Goal: Task Accomplishment & Management: Manage account settings

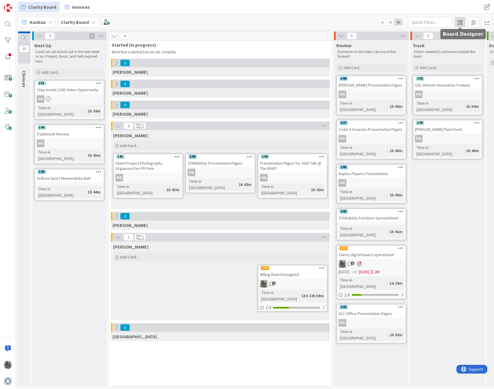
click at [461, 25] on span at bounding box center [460, 22] width 10 height 10
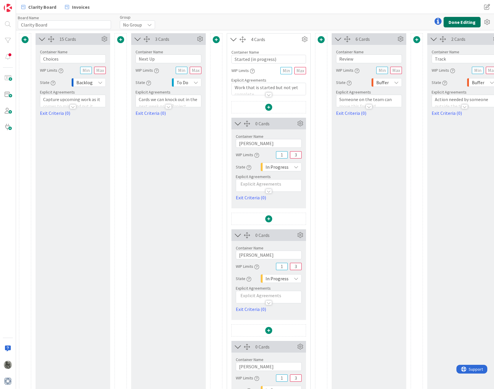
click at [462, 22] on button "Done Editing" at bounding box center [462, 22] width 37 height 10
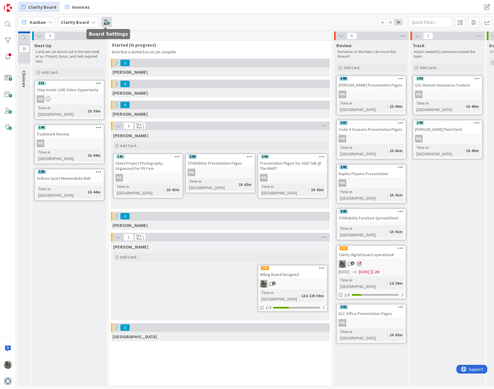
click at [105, 23] on span at bounding box center [106, 22] width 10 height 10
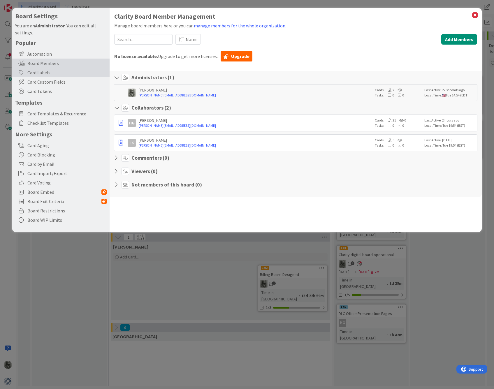
click at [43, 73] on div "Card Labels" at bounding box center [60, 72] width 97 height 9
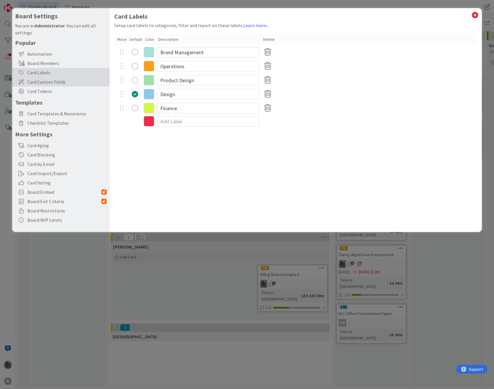
click at [41, 83] on span "Card Custom Fields" at bounding box center [66, 81] width 79 height 7
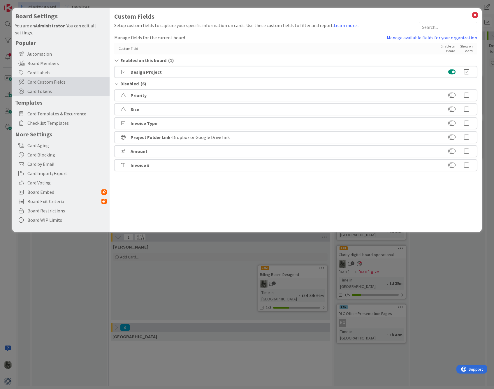
click at [40, 89] on span "Card Tokens" at bounding box center [66, 91] width 79 height 7
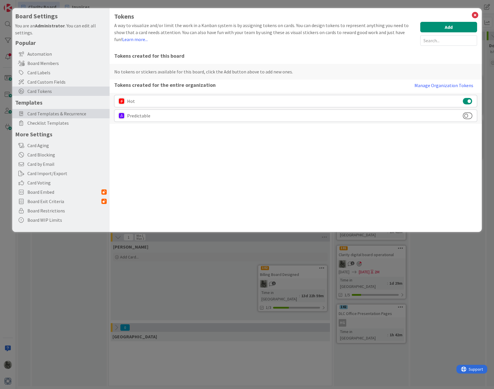
click at [41, 112] on span "Card Templates & Recurrence" at bounding box center [66, 113] width 79 height 7
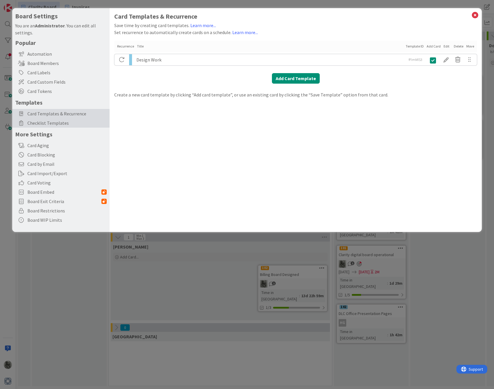
click at [38, 126] on span "Checklist Templates" at bounding box center [66, 123] width 79 height 7
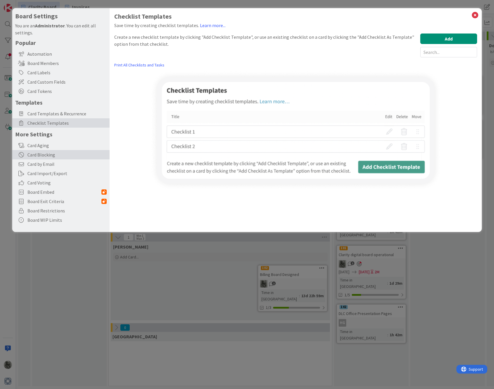
click at [39, 157] on div "Card Blocking" at bounding box center [60, 154] width 97 height 9
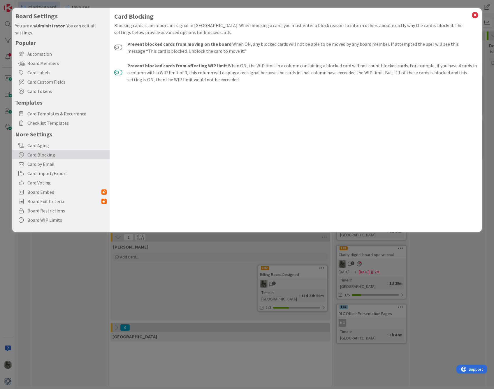
click at [116, 73] on button at bounding box center [118, 73] width 8 height 6
click at [118, 48] on button at bounding box center [118, 48] width 8 height 6
click at [42, 166] on span "Card by Email" at bounding box center [66, 164] width 79 height 7
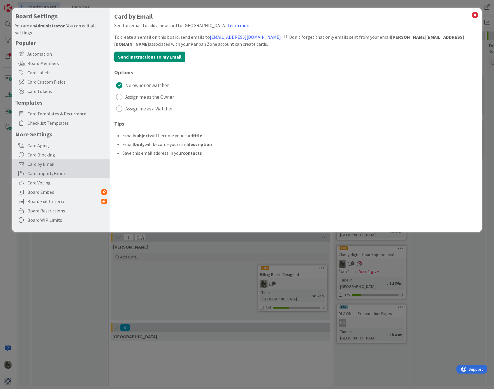
click at [42, 176] on div "Card Import/Export" at bounding box center [60, 173] width 97 height 9
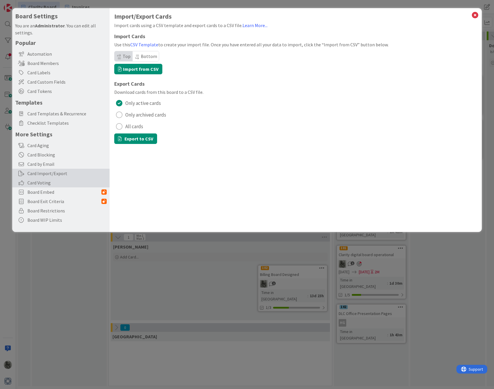
click at [41, 184] on span "Card Voting" at bounding box center [66, 182] width 79 height 7
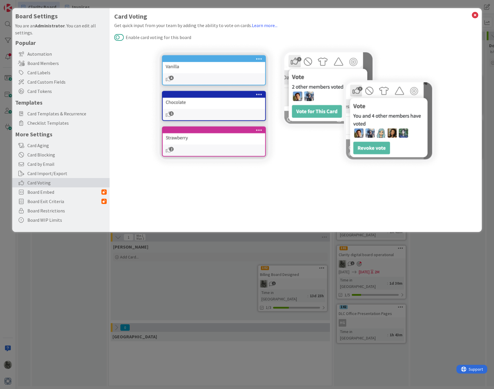
click at [119, 37] on button "Enable card voting for this board" at bounding box center [119, 38] width 10 height 8
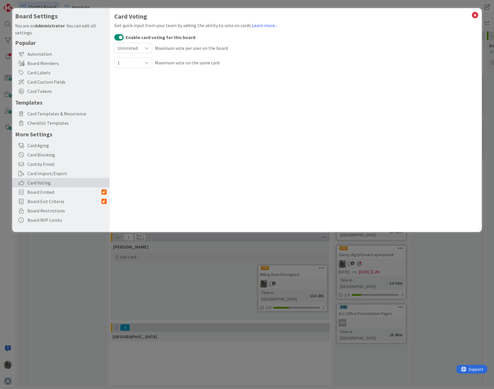
click at [121, 47] on span "Unlimited" at bounding box center [128, 48] width 22 height 8
click at [286, 54] on div "Unlimited Unlimited 1 2 3 4 5 6 7 8 9 10 Maximum vote per user on the board" at bounding box center [295, 48] width 363 height 11
click at [49, 208] on span "Board Restrictions" at bounding box center [66, 210] width 79 height 7
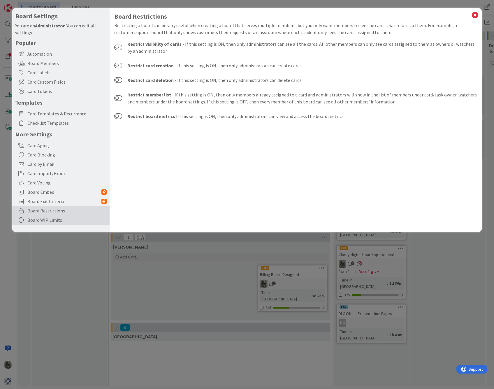
click at [35, 220] on div "Board WIP Limits" at bounding box center [60, 219] width 97 height 9
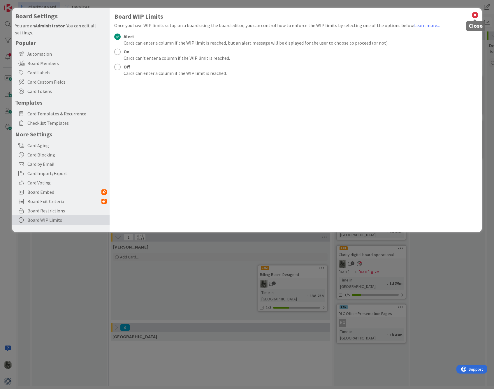
click at [475, 13] on icon at bounding box center [475, 15] width 8 height 8
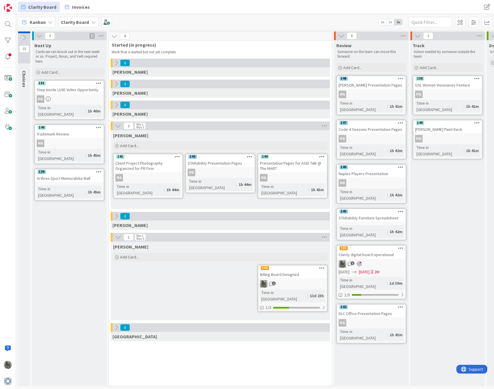
click at [192, 185] on link "143 STARability Presentation Pages HG Time in Column : 1h 44m" at bounding box center [220, 174] width 70 height 40
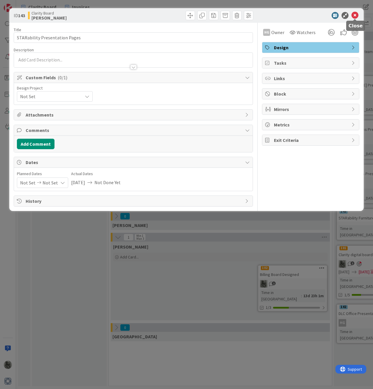
click at [355, 14] on icon at bounding box center [355, 15] width 7 height 7
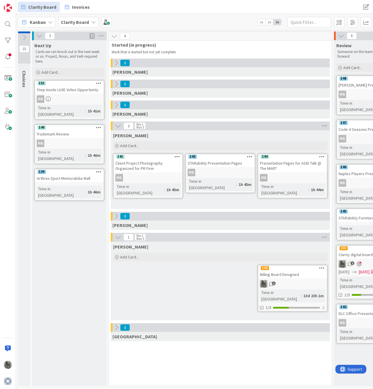
click at [25, 37] on icon at bounding box center [24, 37] width 6 height 6
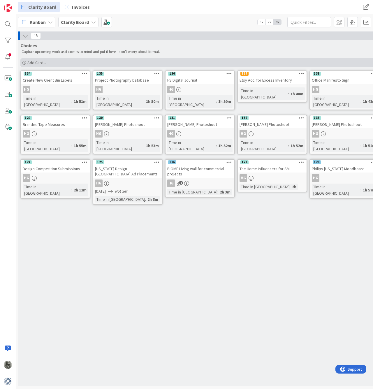
click at [27, 62] on div "Add Card..." at bounding box center [199, 62] width 359 height 9
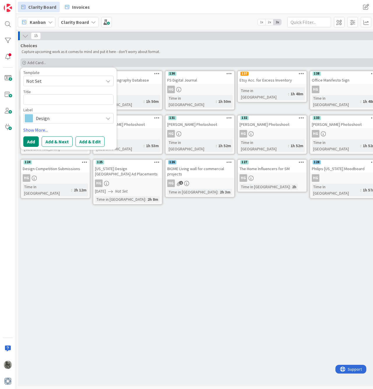
type textarea "x"
type textarea "F"
type textarea "x"
type textarea "Fi"
type textarea "x"
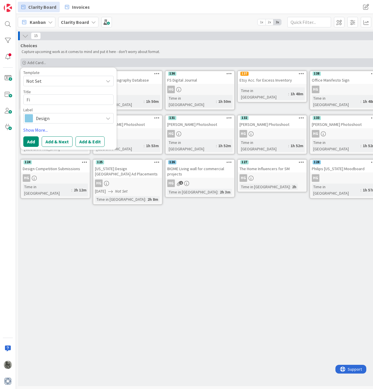
type textarea "Fig"
type textarea "x"
type textarea "Figu"
type textarea "x"
type textarea "Figur"
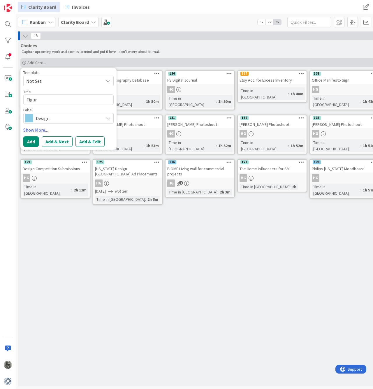
type textarea "x"
type textarea "Figure"
type textarea "x"
type textarea "Figure"
type textarea "x"
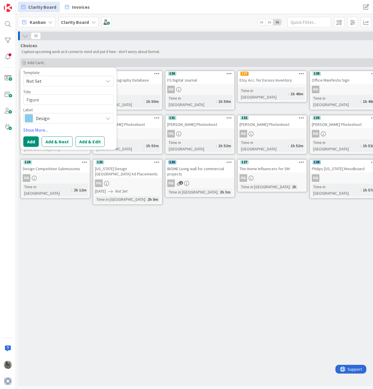
type textarea "Figure o"
type textarea "x"
type textarea "Figure ou"
type textarea "x"
type textarea "Figure out"
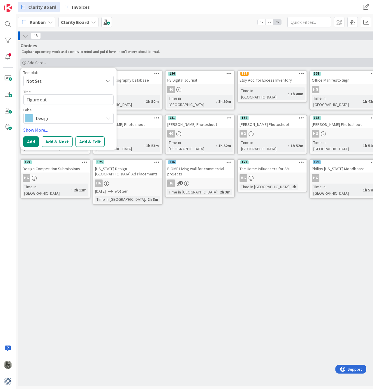
type textarea "x"
type textarea "Figure out"
type textarea "x"
type textarea "Figure out h"
type textarea "x"
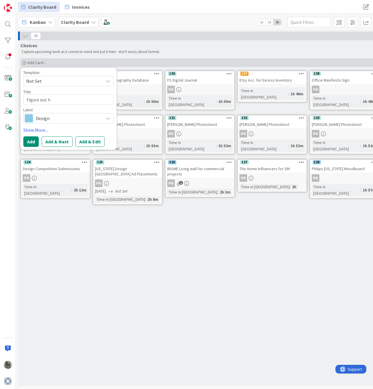
type textarea "Figure out ho"
type textarea "x"
type textarea "Figure out how"
type textarea "x"
type textarea "Figure out how"
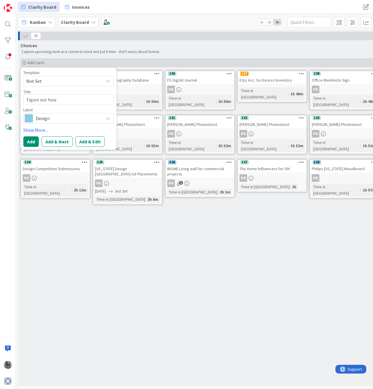
type textarea "x"
type textarea "Figure out how t"
type textarea "x"
type textarea "Figure out how to"
type textarea "x"
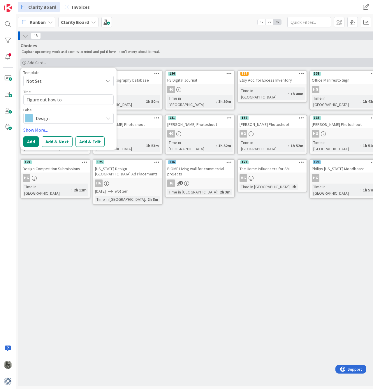
type textarea "Figure out how to"
type textarea "x"
type textarea "Figure out how to d"
type textarea "x"
type textarea "Figure out how to do"
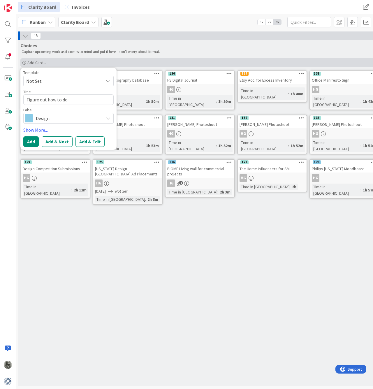
type textarea "x"
type textarea "Figure out how to do"
type textarea "x"
type textarea "Figure out how to do b"
type textarea "x"
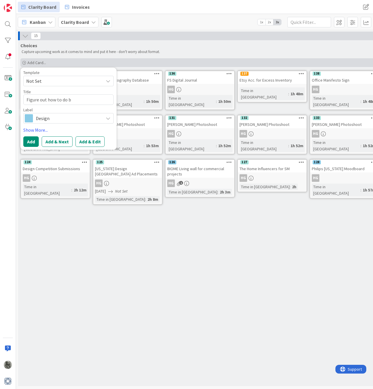
type textarea "Figure out how to do bi"
type textarea "x"
type textarea "Figure out how to do big"
type textarea "x"
type textarea "Figure out how to do big"
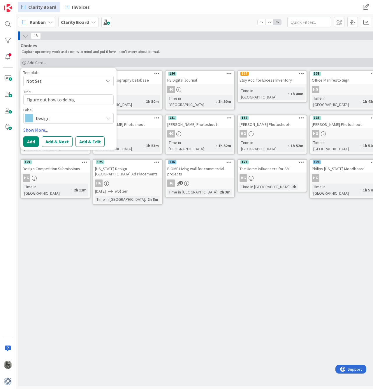
type textarea "x"
type textarea "Figure out how to do big c"
type textarea "x"
type textarea "Figure out how to do big ca"
type textarea "x"
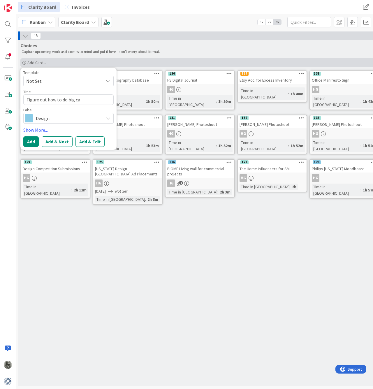
type textarea "Figure out how to do big cal"
type textarea "x"
type textarea "Figure out how to do big cale"
type textarea "x"
type textarea "Figure out how to do big calen"
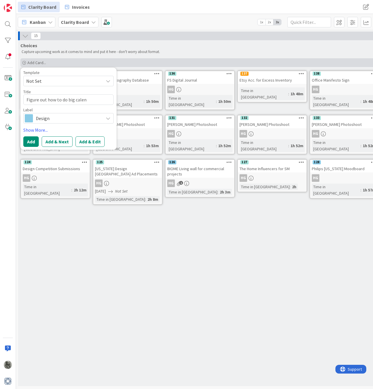
type textarea "x"
type textarea "Figure out how to do big calend"
type textarea "x"
type textarea "Figure out how to do big calenda"
type textarea "x"
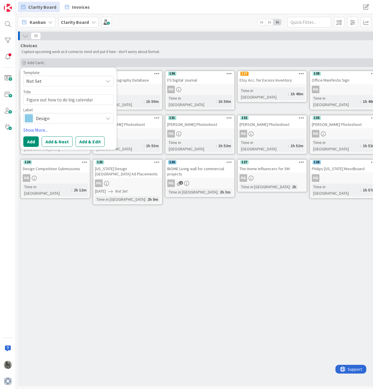
type textarea "Figure out how to do big calendar"
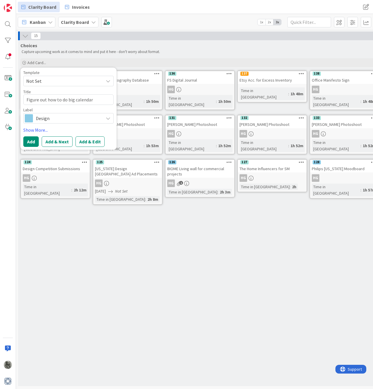
click at [50, 120] on span "Design" at bounding box center [68, 118] width 65 height 8
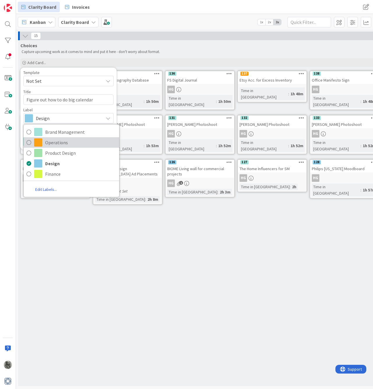
click at [50, 145] on span "Operations" at bounding box center [80, 142] width 71 height 9
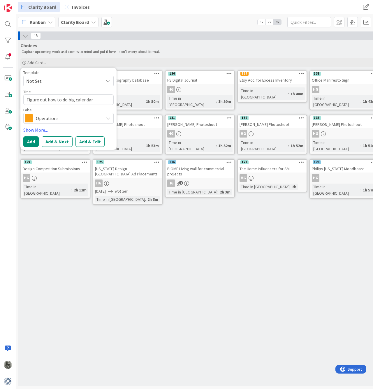
click at [48, 117] on span "Operations" at bounding box center [68, 118] width 65 height 8
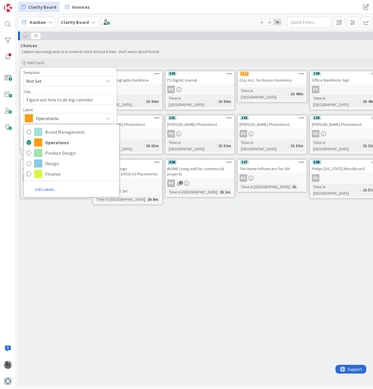
click at [48, 117] on span "Operations" at bounding box center [68, 118] width 65 height 8
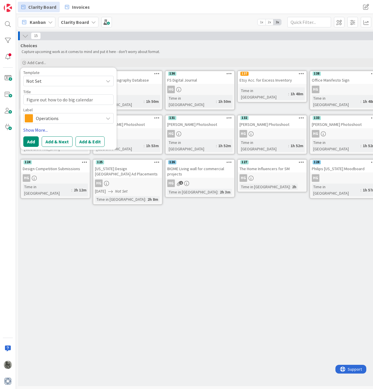
click at [41, 130] on link "Show More..." at bounding box center [68, 130] width 90 height 7
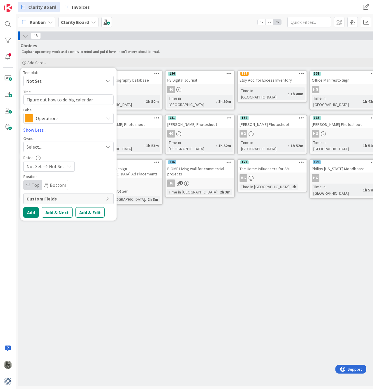
click at [47, 143] on div "Select..." at bounding box center [65, 146] width 77 height 7
click at [55, 195] on span "[PERSON_NAME]" at bounding box center [60, 196] width 28 height 9
type textarea "x"
click at [38, 165] on span "Not Set" at bounding box center [34, 166] width 15 height 7
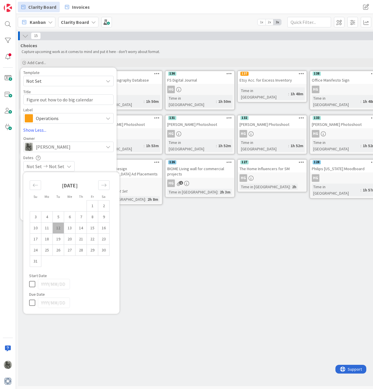
click at [30, 282] on icon at bounding box center [33, 284] width 9 height 7
type input "[DATE]"
type textarea "x"
click at [54, 285] on input "[DATE]" at bounding box center [54, 284] width 32 height 10
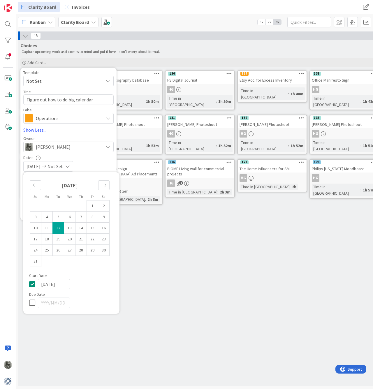
click at [54, 285] on input "[DATE]" at bounding box center [54, 284] width 32 height 10
type input "[DATE]"
type textarea "x"
click at [61, 285] on input "[DATE]" at bounding box center [54, 284] width 32 height 10
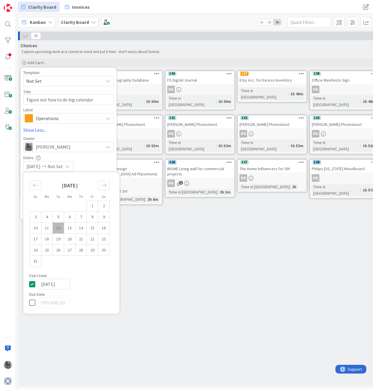
type input "[DATE]"
type textarea "x"
type input "[DATE]"
click at [101, 163] on div "[DATE] Not Set" at bounding box center [68, 166] width 90 height 10
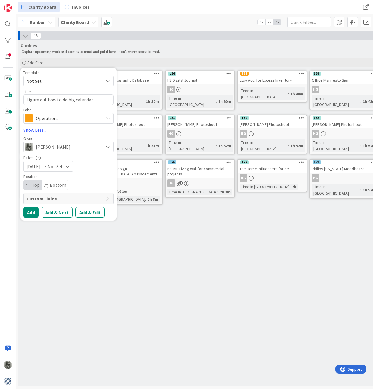
click at [56, 186] on span "Bottom" at bounding box center [58, 185] width 16 height 6
type textarea "x"
click at [53, 213] on button "Add & Next" at bounding box center [57, 212] width 31 height 10
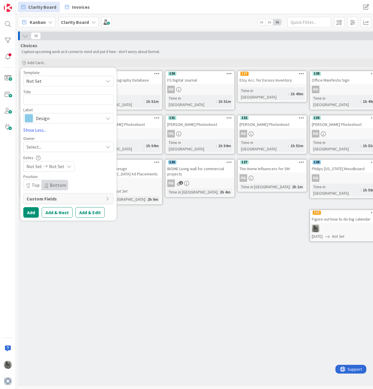
click at [44, 82] on span "Not Set" at bounding box center [62, 81] width 73 height 8
click at [44, 83] on span "Not Set" at bounding box center [62, 81] width 73 height 8
click at [150, 232] on div "Choices Capture upcoming work as it comes to mind and put it here - don't worry…" at bounding box center [200, 213] width 364 height 346
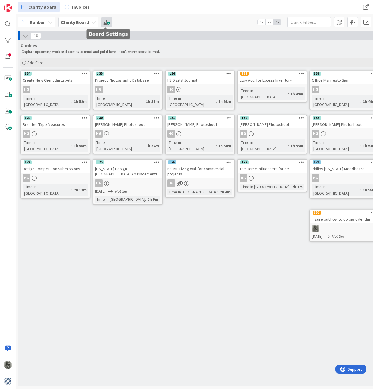
click at [106, 22] on span at bounding box center [106, 22] width 10 height 10
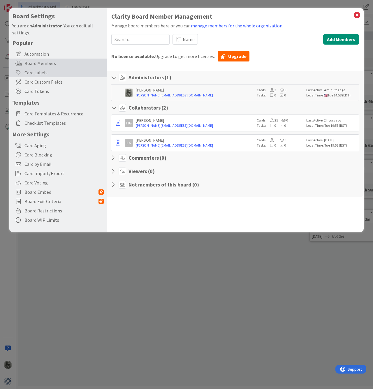
click at [36, 72] on div "Card Labels" at bounding box center [57, 72] width 97 height 9
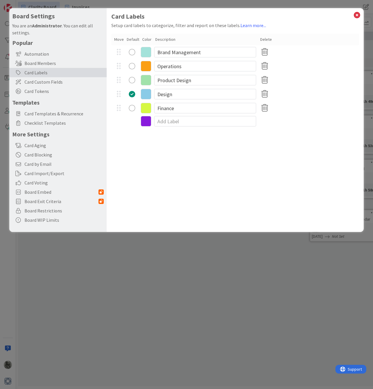
click at [132, 66] on div "radio" at bounding box center [132, 66] width 6 height 6
click at [357, 13] on icon at bounding box center [357, 15] width 8 height 8
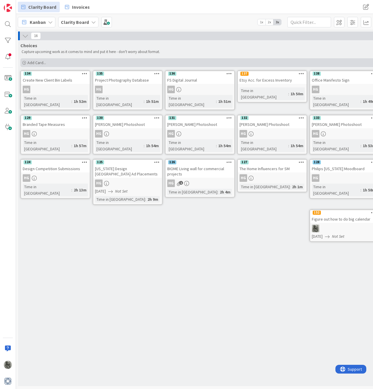
click at [33, 62] on span "Add Card..." at bounding box center [36, 62] width 19 height 5
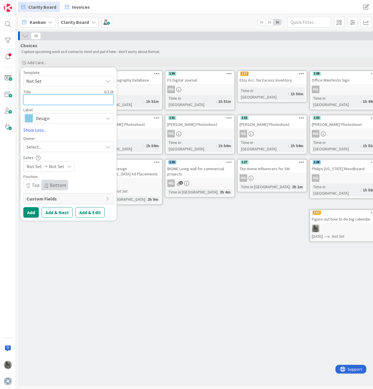
type textarea "x"
type textarea "F"
type textarea "x"
type textarea "P"
type textarea "x"
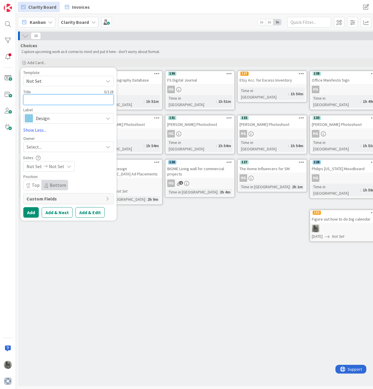
type textarea "C"
type textarea "x"
type textarea "Co"
type textarea "x"
type textarea "Con"
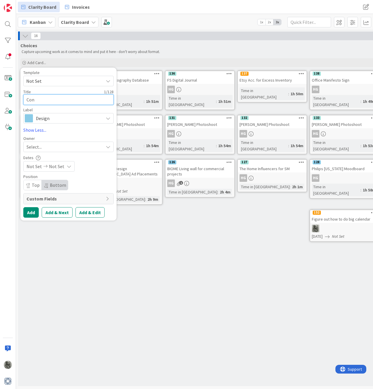
type textarea "x"
type textarea "Cont"
type textarea "x"
type textarea "Contr"
type textarea "x"
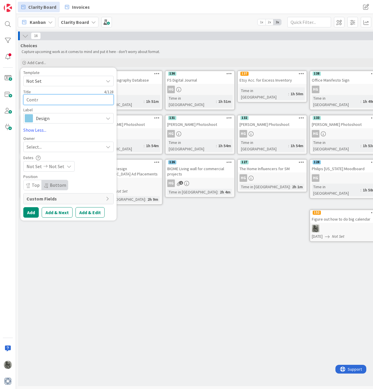
type textarea "Contri"
type textarea "x"
type textarea "Contric"
type textarea "x"
type textarea "Contri"
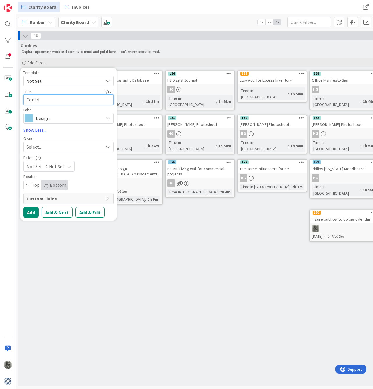
type textarea "x"
type textarea "Contrib"
type textarea "x"
type textarea "Contribu"
type textarea "x"
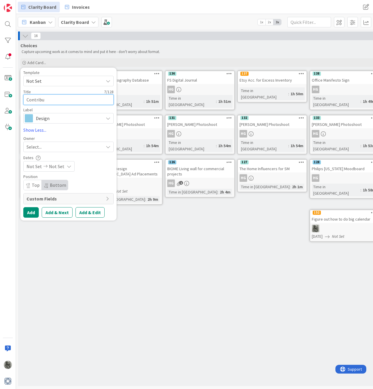
type textarea "Contribut"
type textarea "x"
type textarea "Contributi"
type textarea "x"
type textarea "Contributio"
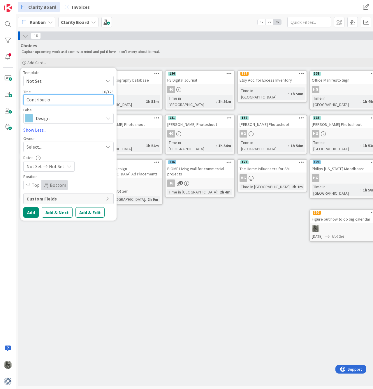
type textarea "x"
type textarea "Contribution"
type textarea "x"
type textarea "Contributions"
type textarea "x"
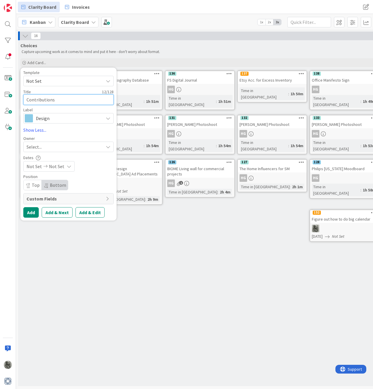
type textarea "Contributions"
type textarea "x"
type textarea "Contributions p"
type textarea "x"
type textarea "Contributions pr"
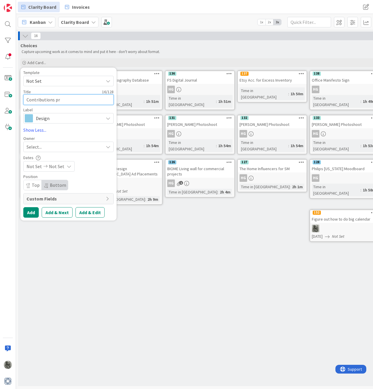
type textarea "x"
type textarea "Contributions pro"
type textarea "x"
type textarea "Contributions proc"
type textarea "x"
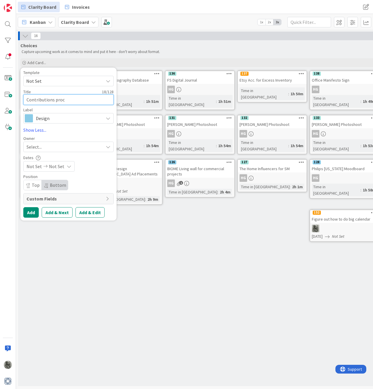
type textarea "Contributions proce"
type textarea "x"
type textarea "Contributions proces"
type textarea "x"
type textarea "Contributions process"
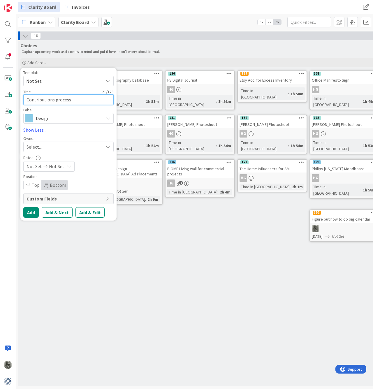
type textarea "x"
type textarea "Contributions process"
type textarea "x"
type textarea "Contributions process r"
type textarea "x"
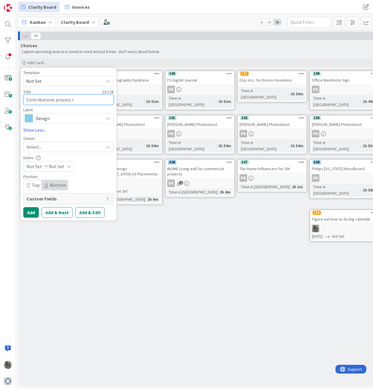
type textarea "Contributions process re"
type textarea "x"
type textarea "Contributions process ref"
type textarea "x"
type textarea "Contributions process refi"
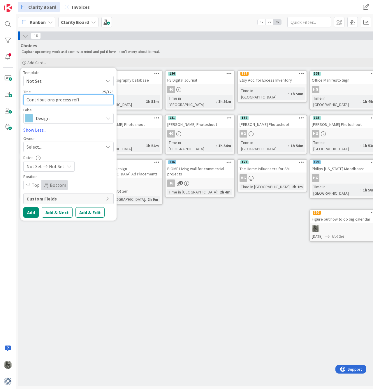
type textarea "x"
type textarea "Contributions process refin"
type textarea "x"
type textarea "Contributions process refine"
type textarea "x"
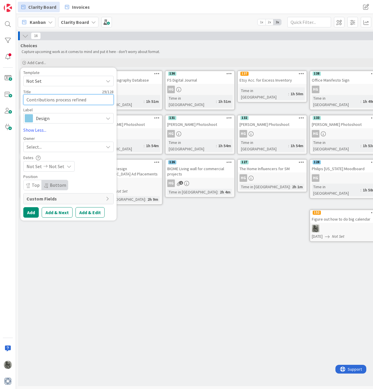
type textarea "Contributions process refined"
click at [47, 119] on span "Design" at bounding box center [68, 118] width 65 height 8
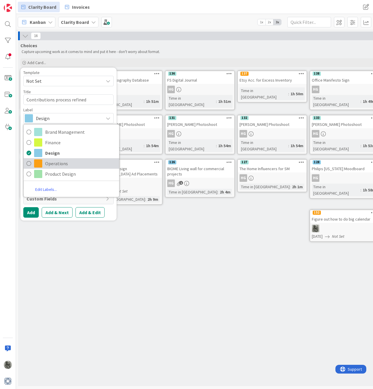
click at [42, 166] on link "Operations" at bounding box center [72, 163] width 96 height 10
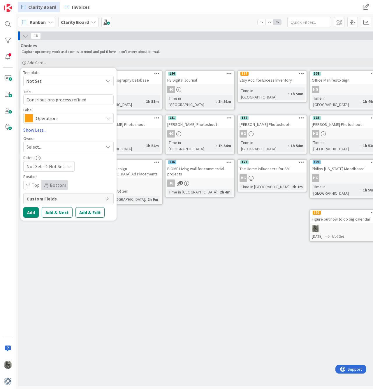
click at [39, 119] on span "Operations" at bounding box center [68, 118] width 65 height 8
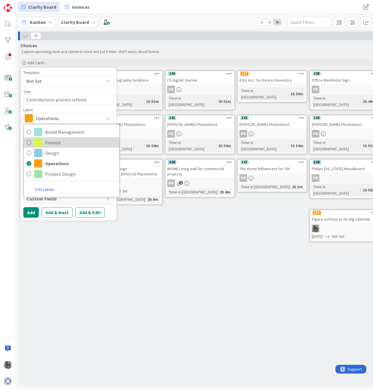
click at [46, 145] on span "Finance" at bounding box center [80, 142] width 71 height 9
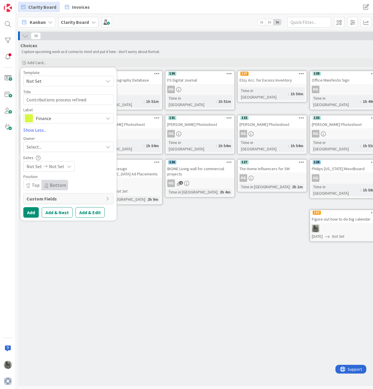
click at [33, 147] on span "Select..." at bounding box center [34, 146] width 15 height 7
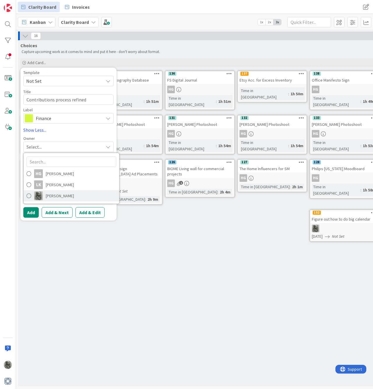
click at [54, 194] on span "[PERSON_NAME]" at bounding box center [60, 196] width 28 height 9
type textarea "x"
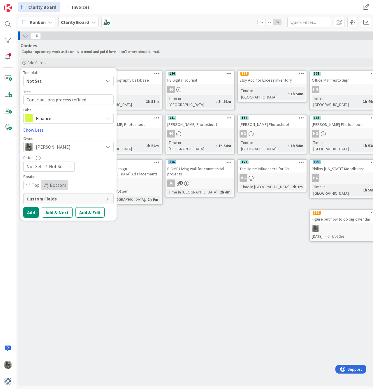
click at [42, 167] on icon at bounding box center [45, 166] width 7 height 4
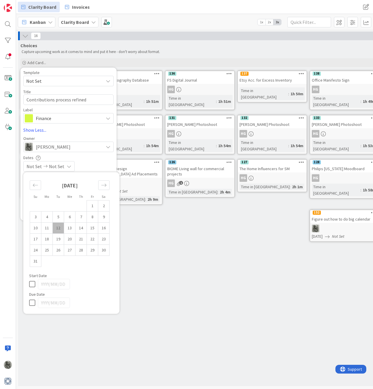
click at [33, 284] on icon at bounding box center [33, 284] width 9 height 7
type input "[DATE]"
type textarea "x"
drag, startPoint x: 66, startPoint y: 285, endPoint x: 53, endPoint y: 285, distance: 13.7
click at [53, 285] on input "[DATE]" at bounding box center [54, 284] width 32 height 10
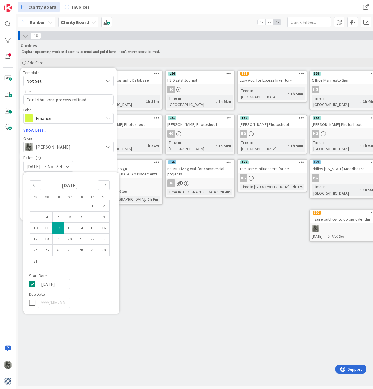
type input "[DATE]"
type textarea "x"
type input "[DATE]"
click at [80, 128] on link "Show Less..." at bounding box center [68, 130] width 90 height 7
type textarea "x"
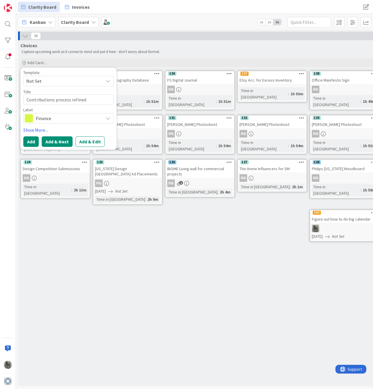
click at [57, 142] on button "Add & Next" at bounding box center [57, 141] width 31 height 10
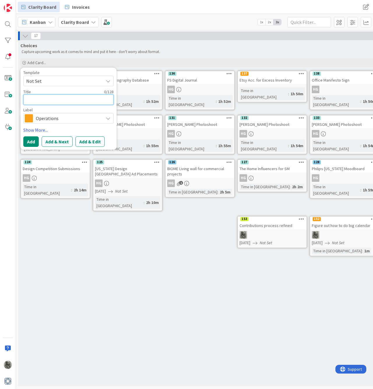
click at [40, 99] on textarea at bounding box center [68, 99] width 90 height 10
type textarea "x"
type textarea "R"
type textarea "x"
type textarea "Re"
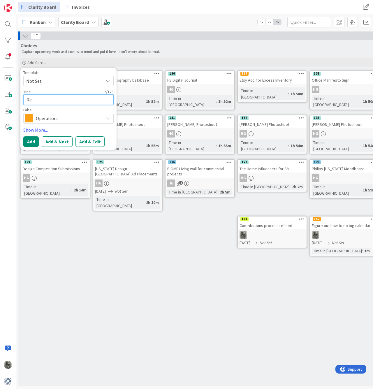
type textarea "x"
type textarea "Ret"
type textarea "x"
type textarea "Retu"
type textarea "x"
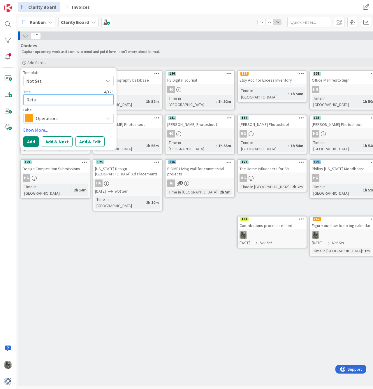
type textarea "Retur"
type textarea "x"
type textarea "Return"
type textarea "x"
type textarea "Return"
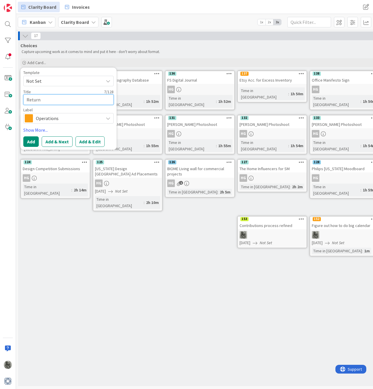
type textarea "x"
type textarea "Return C"
type textarea "x"
type textarea "Return Ca"
type textarea "x"
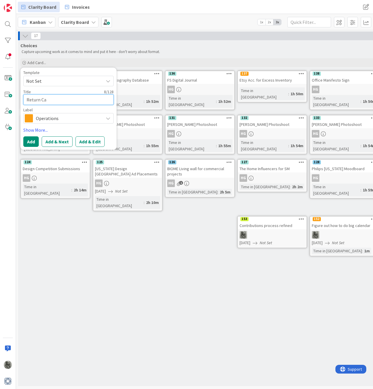
type textarea "Return Car"
type textarea "x"
type textarea "Return Carp"
type textarea "x"
type textarea "Return Carpe"
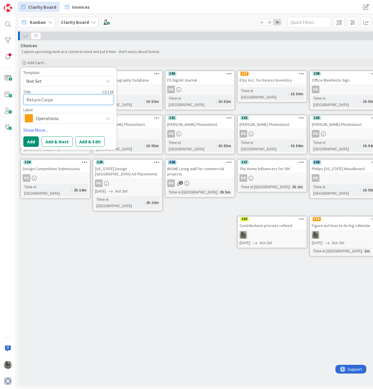
type textarea "x"
type textarea "Return Carpet"
type textarea "x"
type textarea "Return Carpet"
type textarea "x"
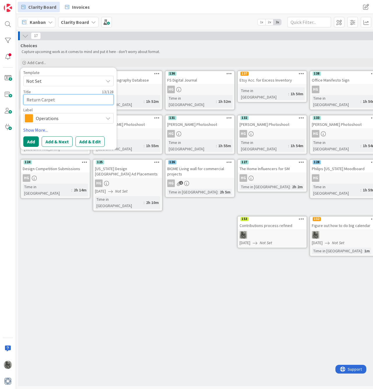
type textarea "Return Carpet S"
type textarea "x"
type textarea "Return Carpet Sa"
type textarea "x"
type textarea "Return Carpet [PERSON_NAME]"
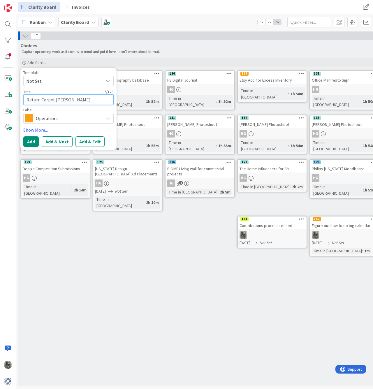
type textarea "x"
type textarea "Return Carpet Samp"
type textarea "x"
type textarea "Return Carpet Sampl"
type textarea "x"
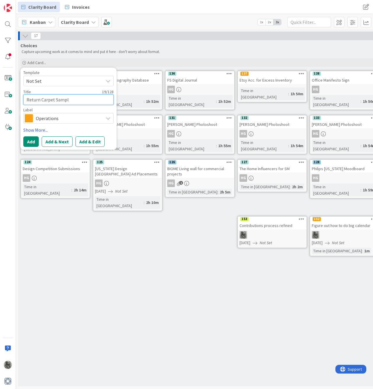
type textarea "Return Carpet Sample"
type textarea "x"
type textarea "Return Carpet Samples"
type textarea "x"
type textarea "Return Carpet Samples"
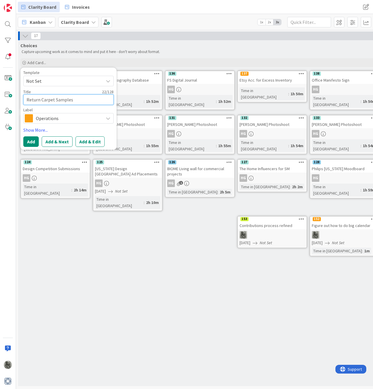
type textarea "x"
type textarea "Return Carpet Samples t"
type textarea "x"
type textarea "Return Carpet Samples to"
click at [47, 117] on span "Operations" at bounding box center [68, 118] width 65 height 8
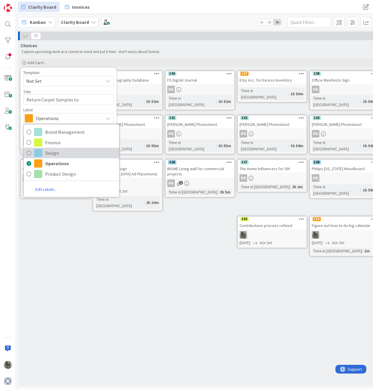
click at [47, 156] on span "Design" at bounding box center [80, 153] width 71 height 9
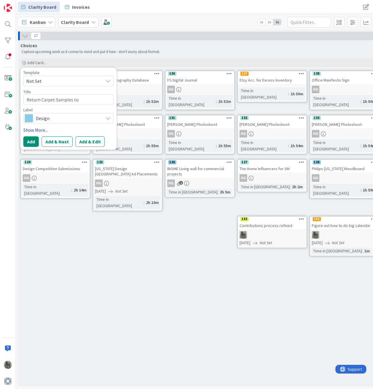
click at [40, 131] on link "Show More..." at bounding box center [68, 130] width 90 height 7
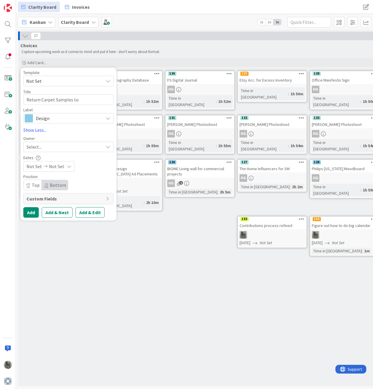
click at [38, 166] on span "Not Set" at bounding box center [34, 166] width 15 height 7
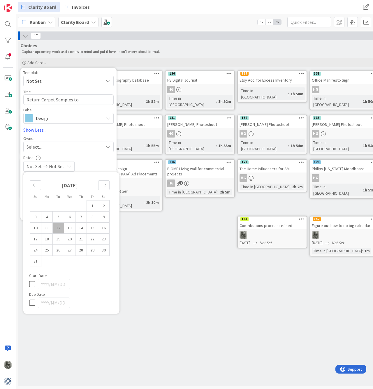
click at [31, 283] on icon at bounding box center [33, 284] width 9 height 7
click at [64, 285] on input "[DATE]" at bounding box center [54, 284] width 32 height 10
click at [167, 228] on div "Choices Capture upcoming work as it comes to mind and put it here - don't worry…" at bounding box center [200, 213] width 364 height 346
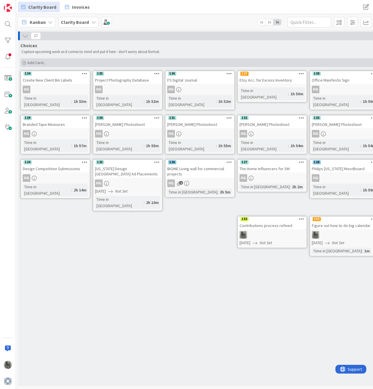
click at [36, 60] on span "Add Card..." at bounding box center [36, 62] width 19 height 5
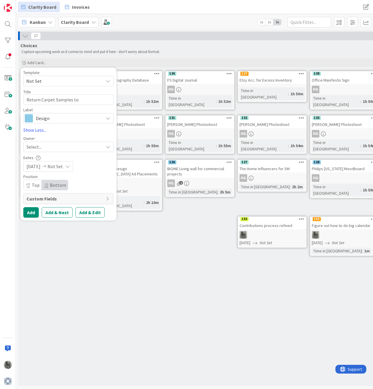
click at [57, 148] on div "Select..." at bounding box center [65, 146] width 77 height 7
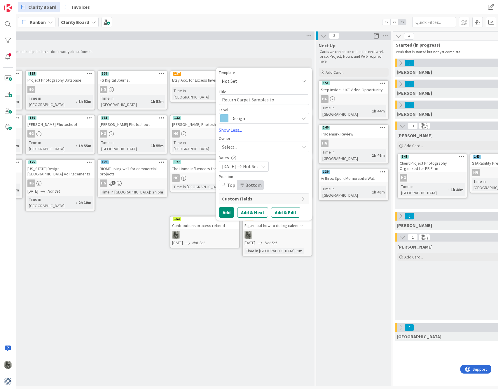
scroll to position [0, 69]
click at [343, 169] on div "139" at bounding box center [352, 171] width 69 height 5
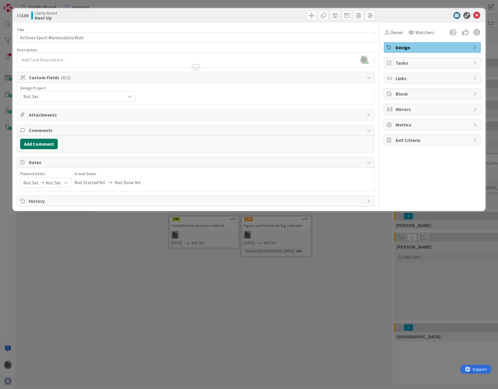
click at [47, 144] on button "Add Comment" at bounding box center [39, 144] width 38 height 10
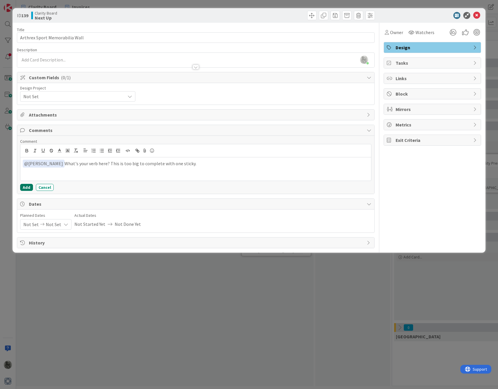
click at [22, 187] on button "Add" at bounding box center [26, 187] width 13 height 7
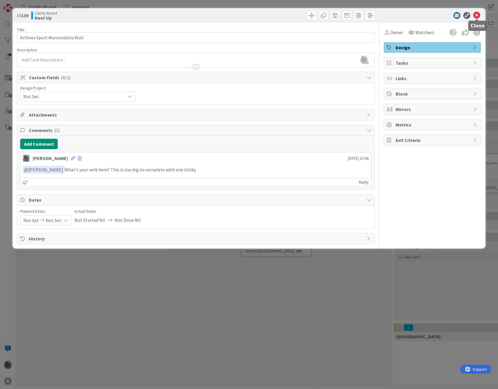
click at [477, 14] on icon at bounding box center [476, 15] width 7 height 7
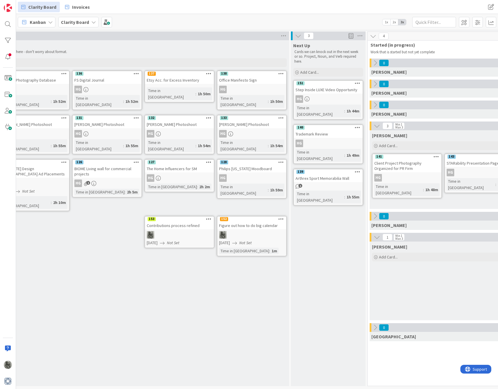
scroll to position [0, 93]
click at [324, 130] on div "Trademark Review" at bounding box center [327, 134] width 69 height 8
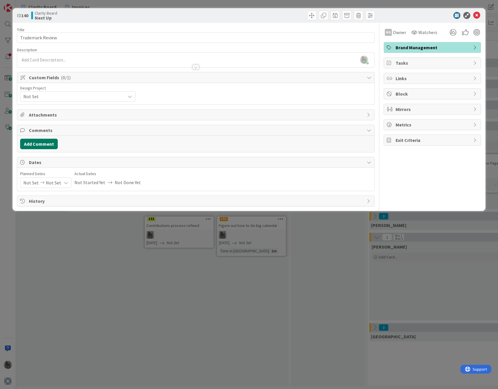
click at [40, 145] on button "Add Comment" at bounding box center [39, 144] width 38 height 10
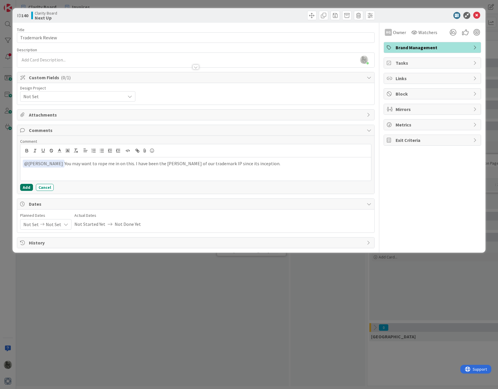
click at [26, 187] on button "Add" at bounding box center [26, 187] width 13 height 7
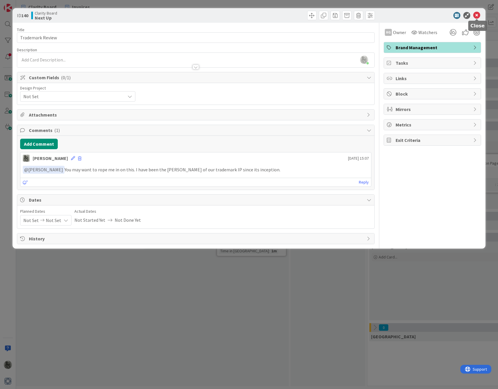
click at [476, 15] on icon at bounding box center [476, 15] width 7 height 7
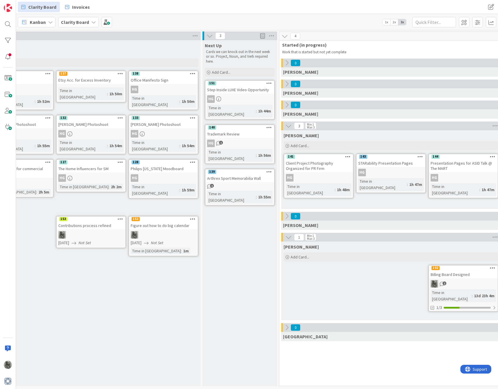
scroll to position [0, 180]
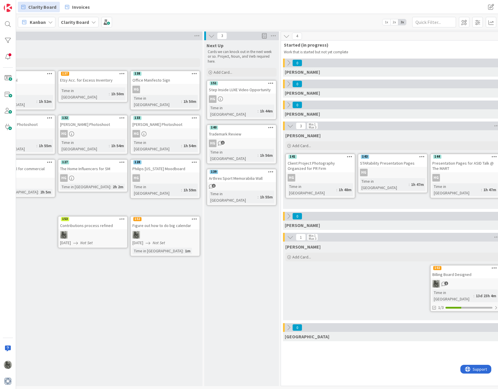
click at [235, 89] on div "Step Inside LUXE Video Opportunity" at bounding box center [241, 90] width 69 height 8
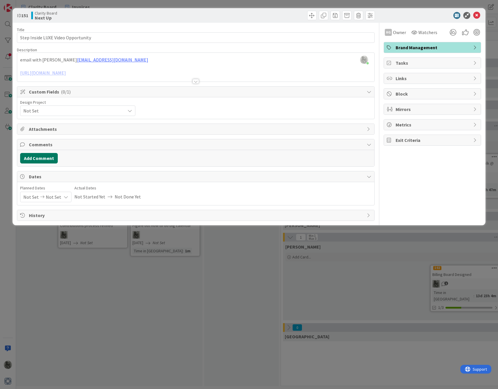
click at [40, 155] on button "Add Comment" at bounding box center [39, 158] width 38 height 10
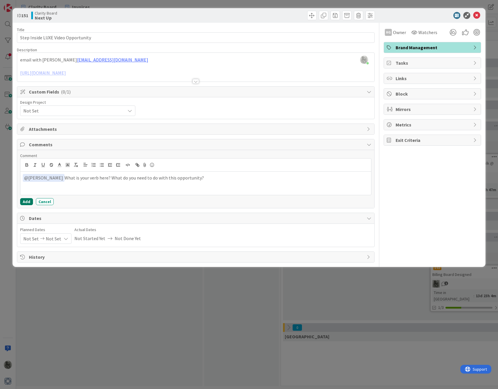
click at [27, 202] on button "Add" at bounding box center [26, 201] width 13 height 7
